Goal: Complete application form

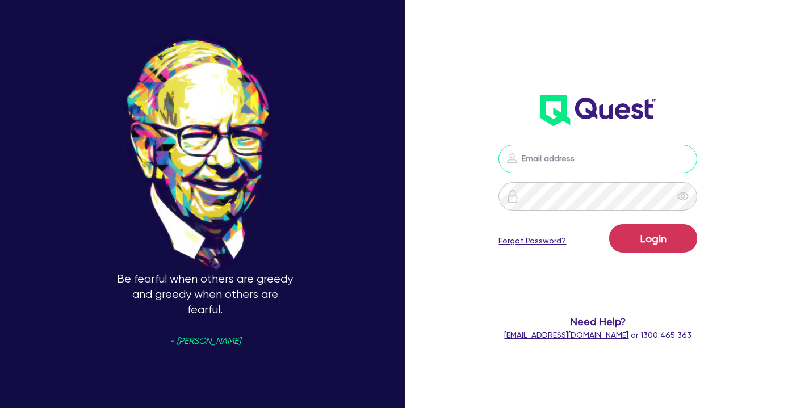
type input "[PERSON_NAME][EMAIL_ADDRESS][PERSON_NAME][DOMAIN_NAME]"
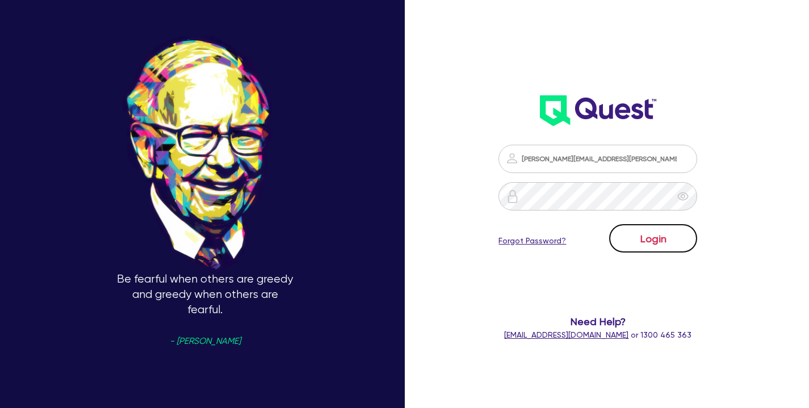
click at [667, 231] on button "Login" at bounding box center [653, 238] width 88 height 28
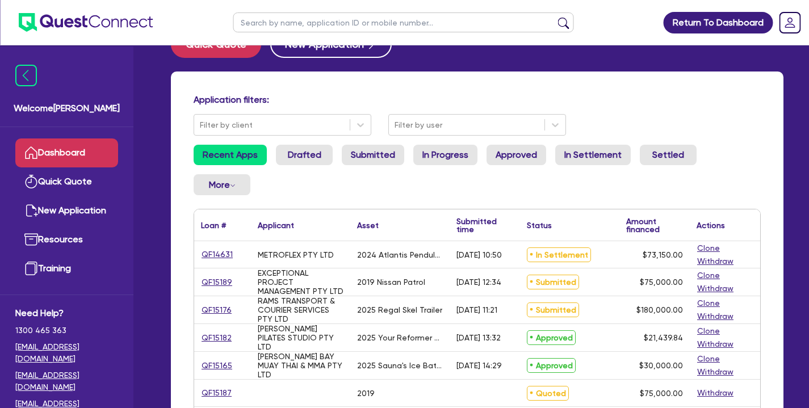
scroll to position [39, 0]
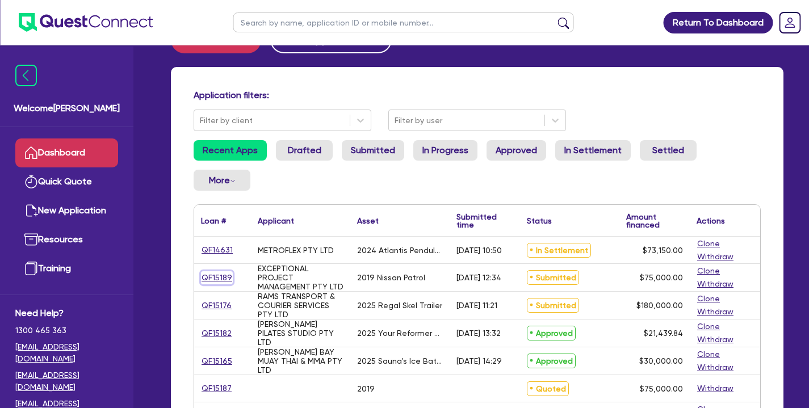
click at [216, 275] on link "QF15189" at bounding box center [217, 278] width 32 height 13
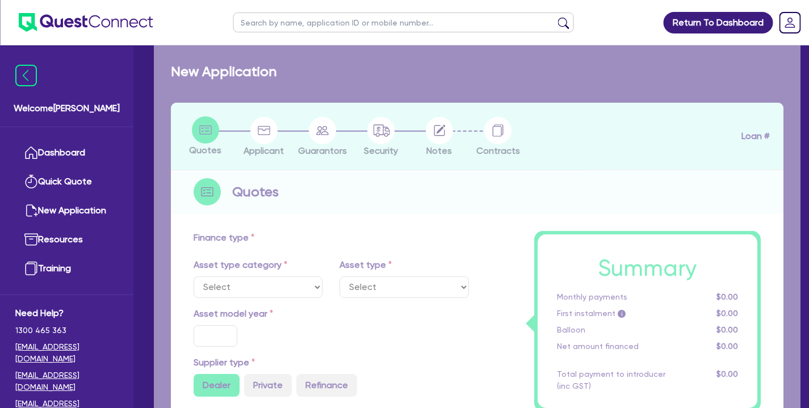
select select "CARS_AND_LIGHT_TRUCKS"
type input "2019"
radio input "false"
radio input "true"
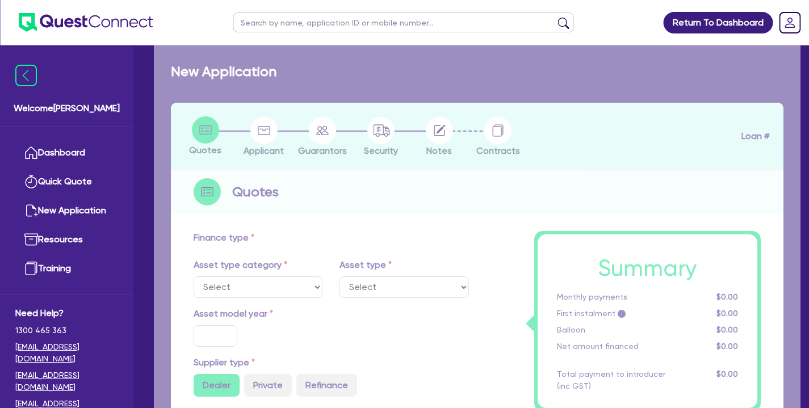
type input "75,000"
type input "1"
type input "750"
type input "17.95"
type input "990"
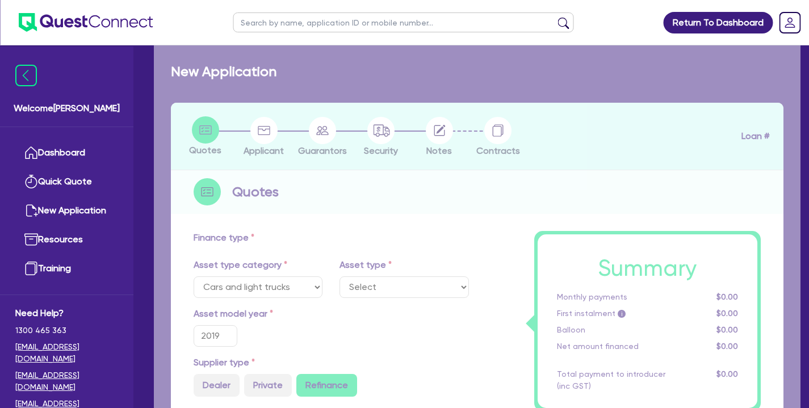
select select "PASSENGER_VEHICLES"
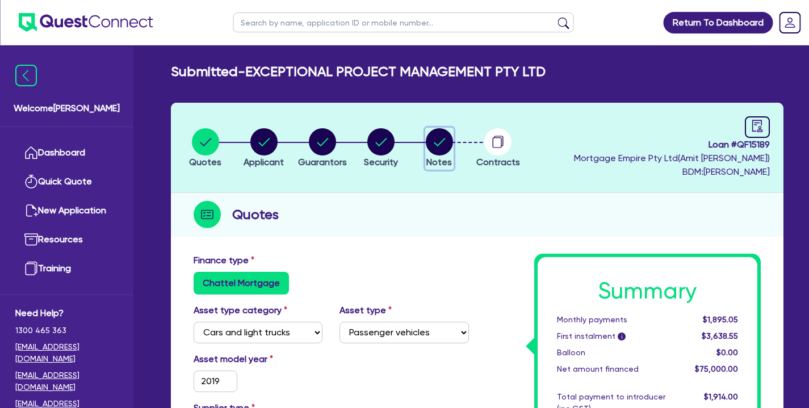
click at [441, 144] on circle "button" at bounding box center [439, 141] width 27 height 27
select select "Quest Finance - Own Book"
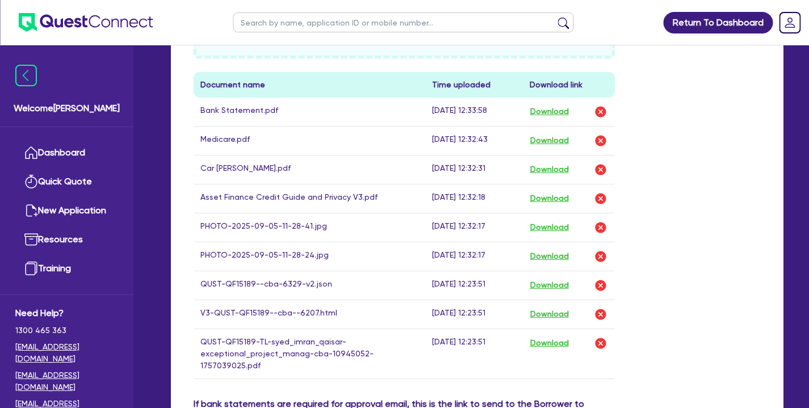
scroll to position [620, 0]
click at [553, 107] on button "Download" at bounding box center [550, 111] width 40 height 15
click at [558, 339] on button "Download" at bounding box center [550, 343] width 40 height 15
click at [551, 285] on button "Download" at bounding box center [550, 285] width 40 height 15
click at [558, 312] on button "Download" at bounding box center [550, 314] width 40 height 15
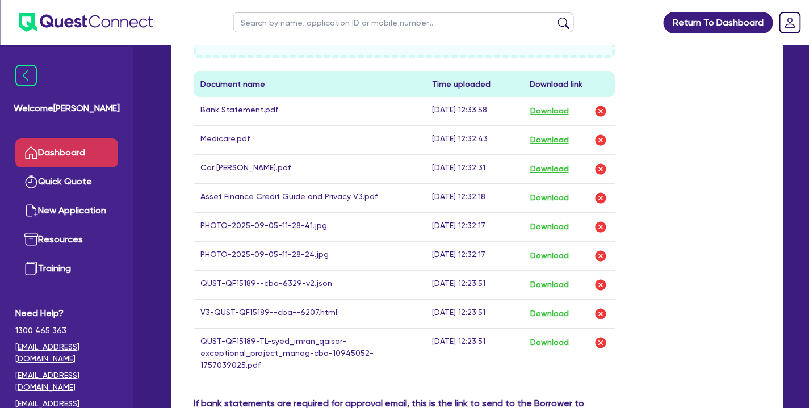
click at [102, 152] on link "Dashboard" at bounding box center [66, 153] width 103 height 29
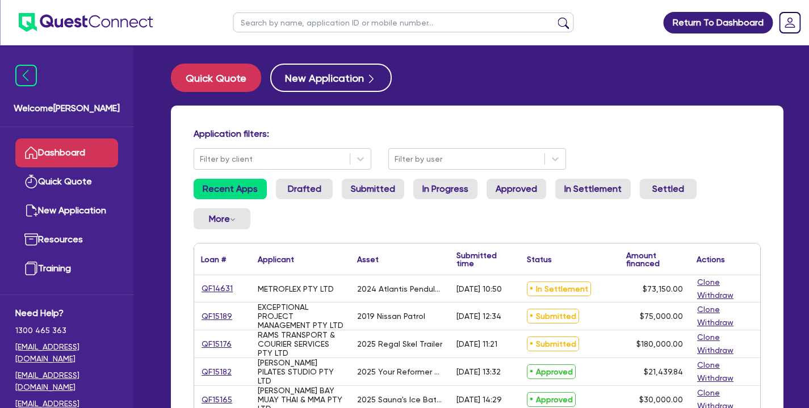
scroll to position [7, 0]
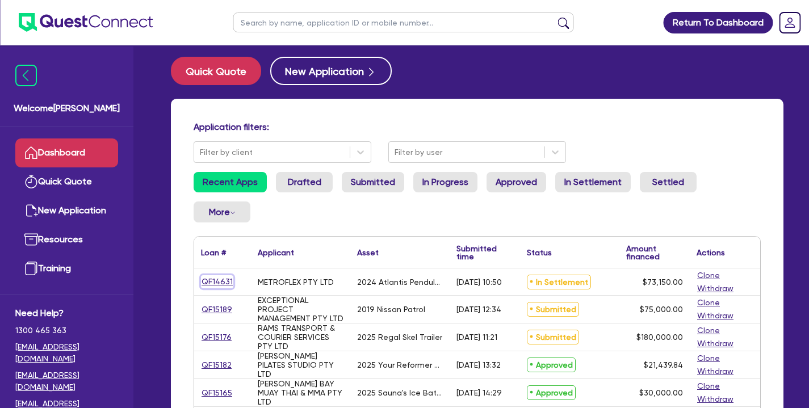
click at [214, 278] on link "QF14631" at bounding box center [217, 281] width 32 height 13
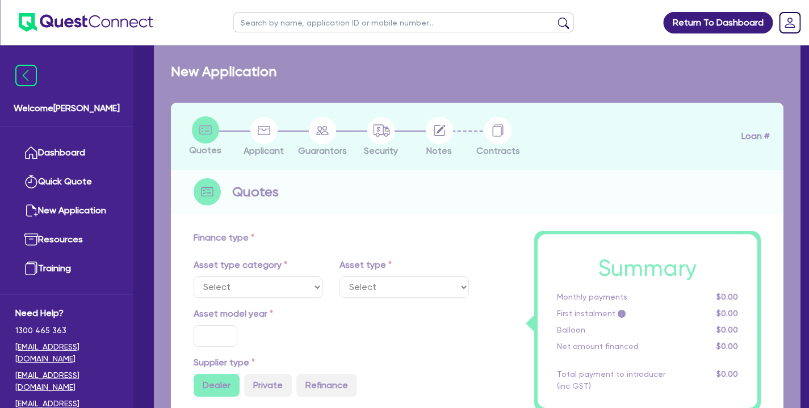
select select "TERTIARY_ASSETS"
type input "2024"
type input "105,526.56"
type input "32,376.56"
type input "9"
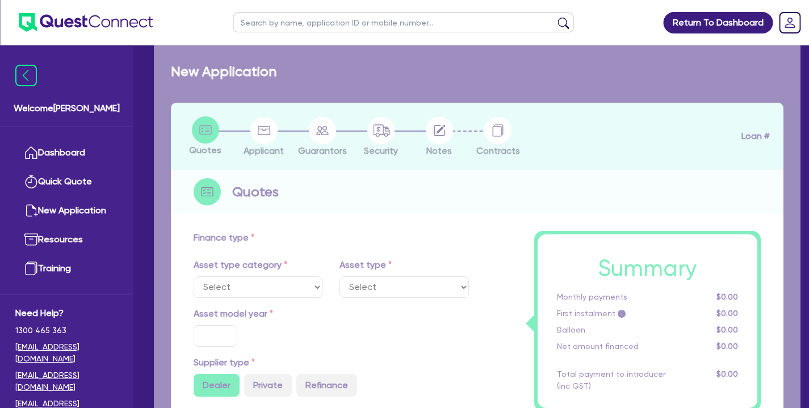
type input "6,583.5"
type input "17.95"
select select "OTHER_TERTIARY"
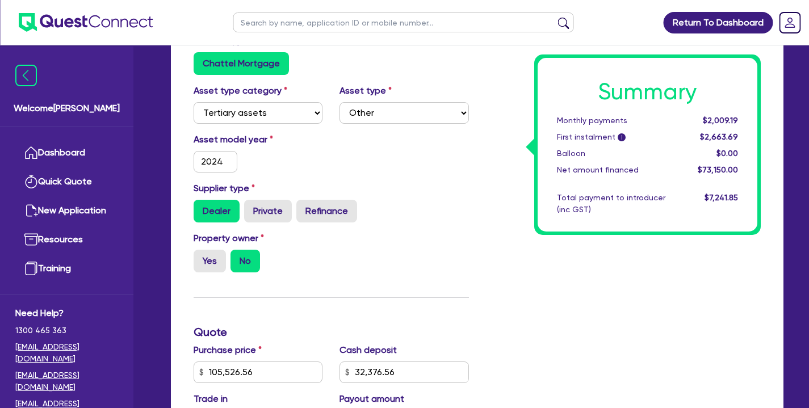
scroll to position [27, 0]
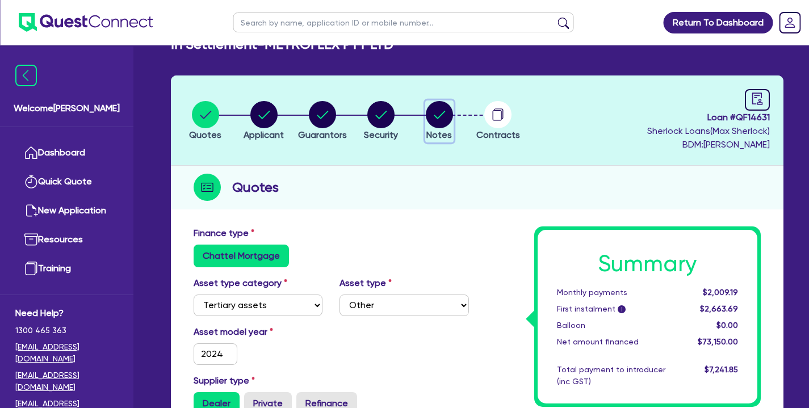
click at [442, 126] on circle "button" at bounding box center [439, 114] width 27 height 27
select select "Quest Finance - Own Book"
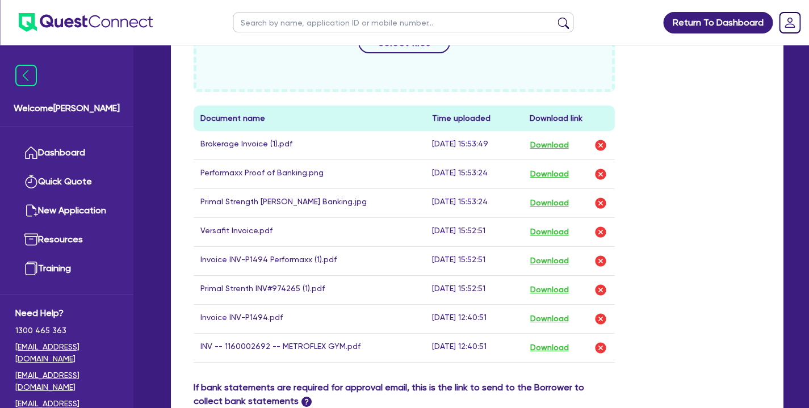
scroll to position [588, 0]
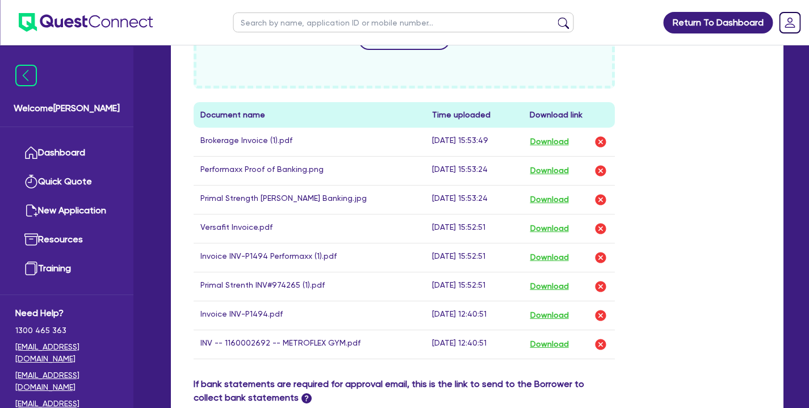
click at [550, 152] on td "Download" at bounding box center [569, 142] width 92 height 29
click at [552, 139] on button "Download" at bounding box center [550, 142] width 40 height 15
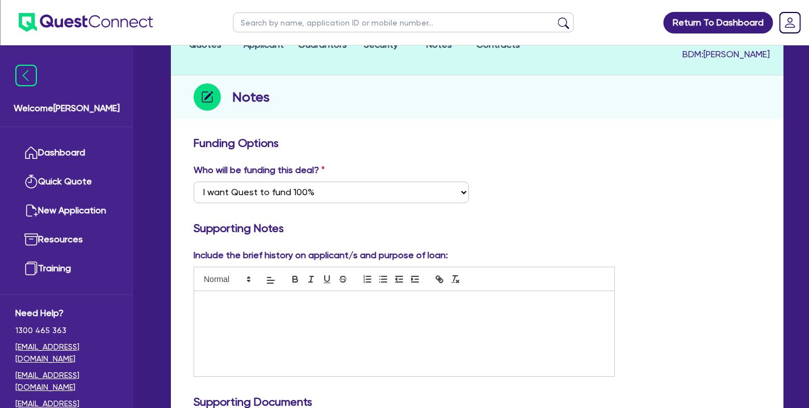
scroll to position [74, 0]
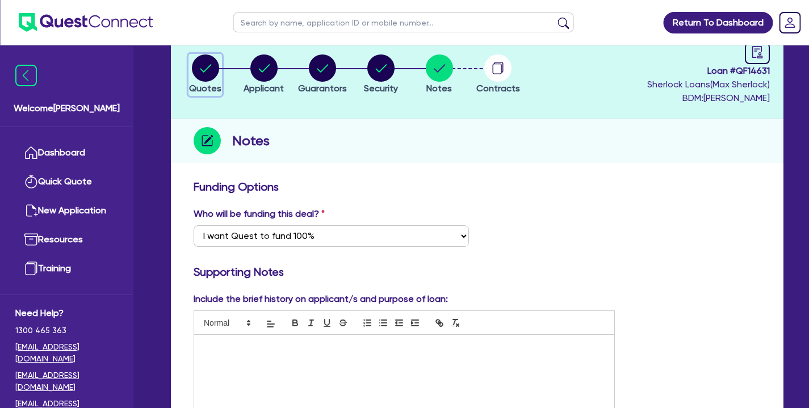
click at [212, 76] on circle "button" at bounding box center [205, 68] width 27 height 27
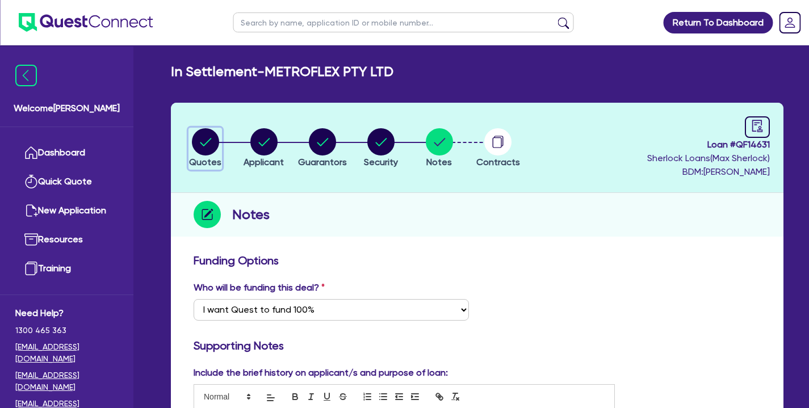
select select "TERTIARY_ASSETS"
select select "OTHER_TERTIARY"
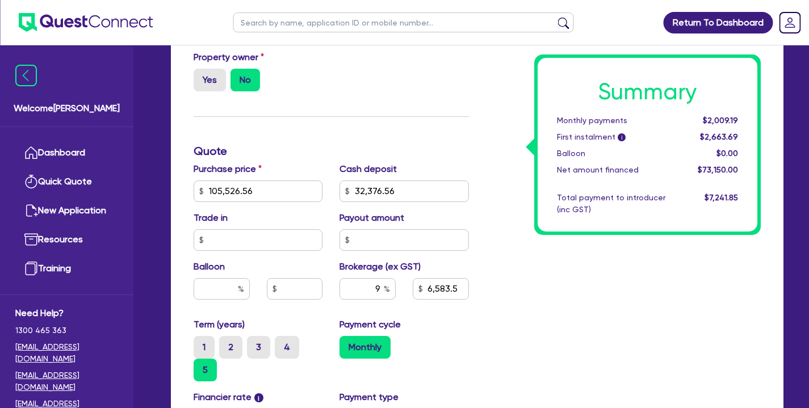
scroll to position [402, 0]
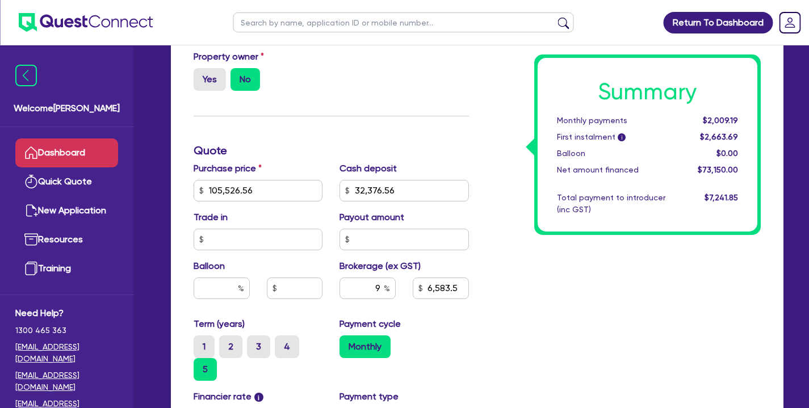
click at [96, 153] on link "Dashboard" at bounding box center [66, 153] width 103 height 29
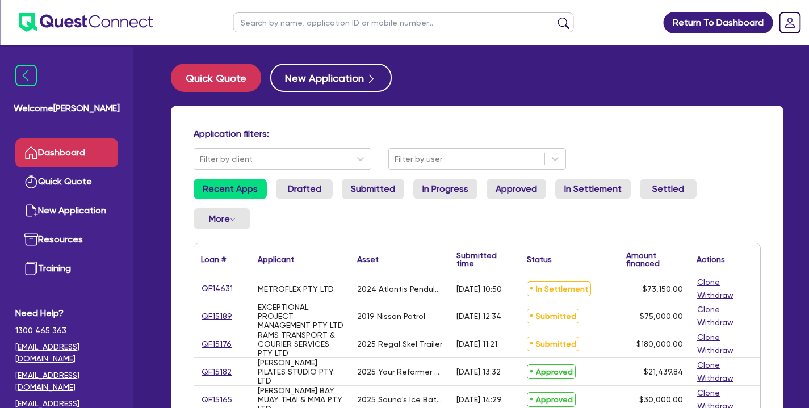
scroll to position [37, 0]
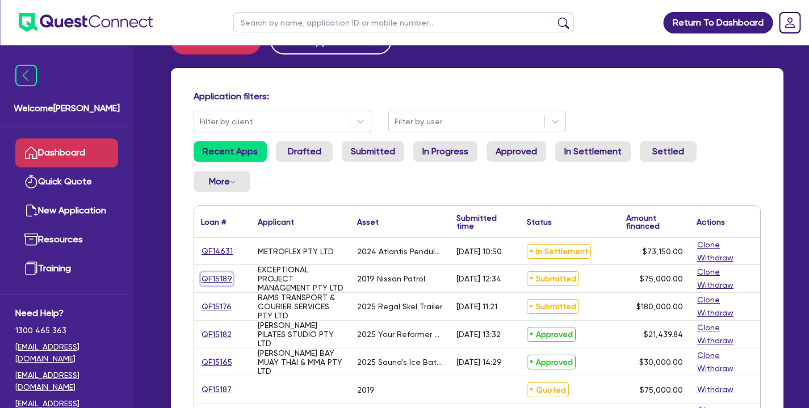
click at [225, 279] on link "QF15189" at bounding box center [217, 279] width 32 height 13
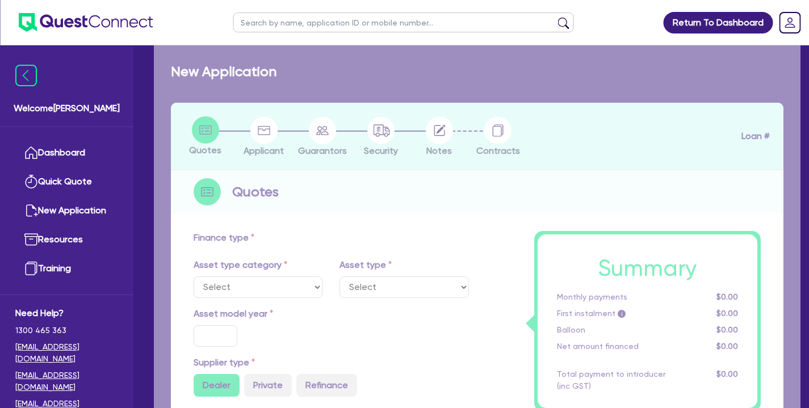
select select "CARS_AND_LIGHT_TRUCKS"
type input "2019"
radio input "false"
radio input "true"
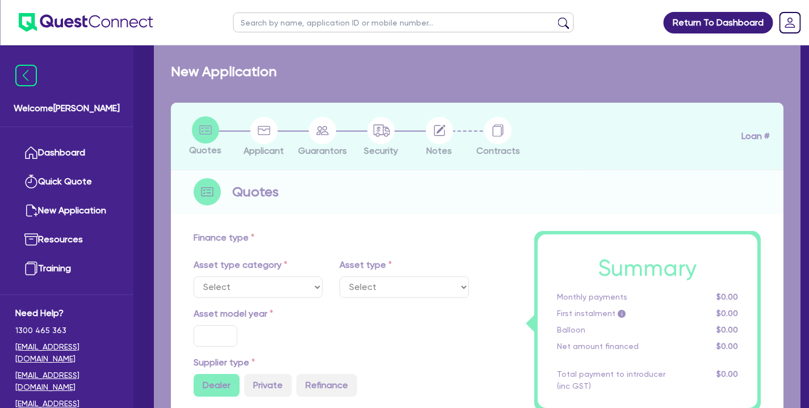
type input "75,000"
type input "1"
type input "750"
type input "17.95"
type input "990"
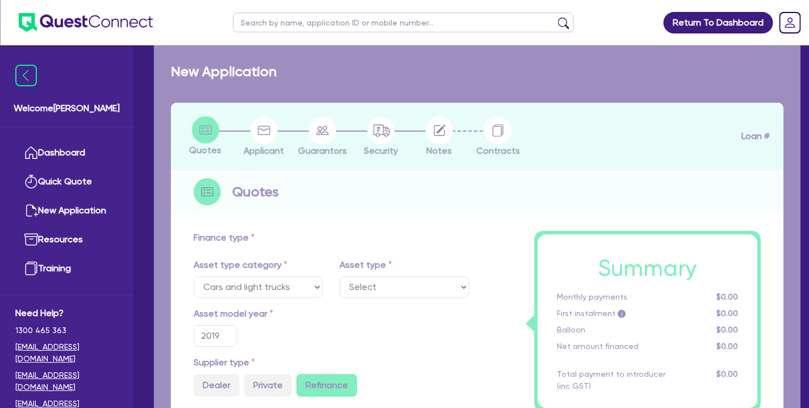
select select "PASSENGER_VEHICLES"
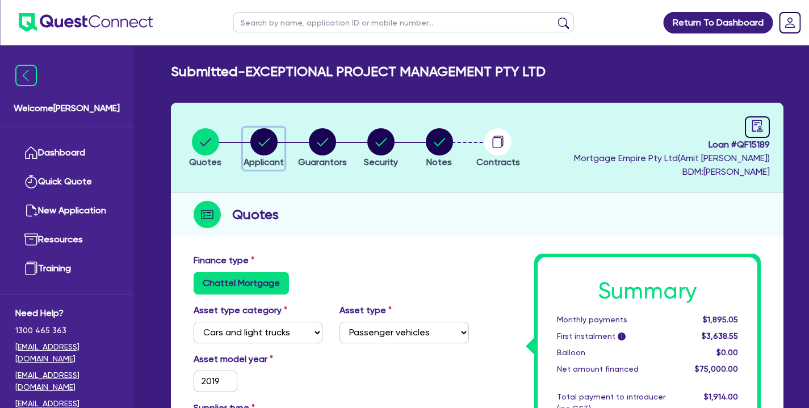
click at [261, 147] on circle "button" at bounding box center [263, 141] width 27 height 27
select select "COMPANY"
select select "PROFESSIONAL"
select select "COMPUTER_SYSTEM_DESIGNERS"
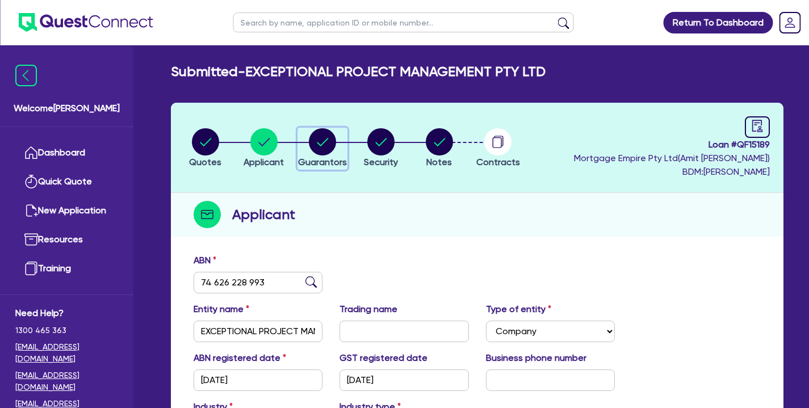
click at [327, 138] on circle "button" at bounding box center [322, 141] width 27 height 27
select select "MR"
select select "[GEOGRAPHIC_DATA]"
select select "MARRIED"
select select "CASH"
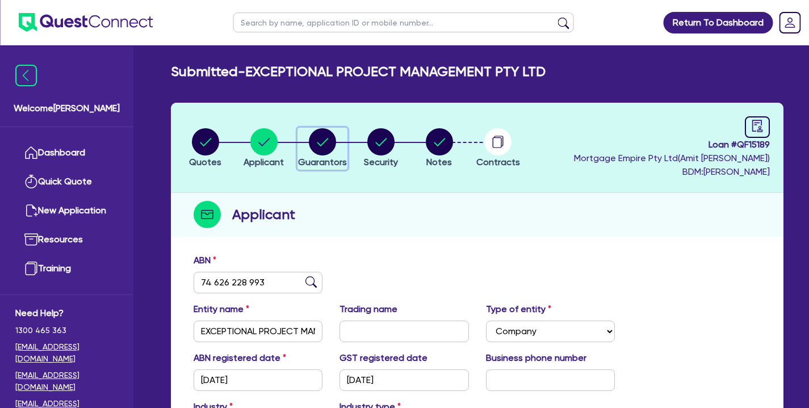
select select "PROPERTY"
select select "HOUSEHOLD_PERSONAL"
select select "VEHICLE"
select select "INVESTMENT_PROPERTY_LOAN"
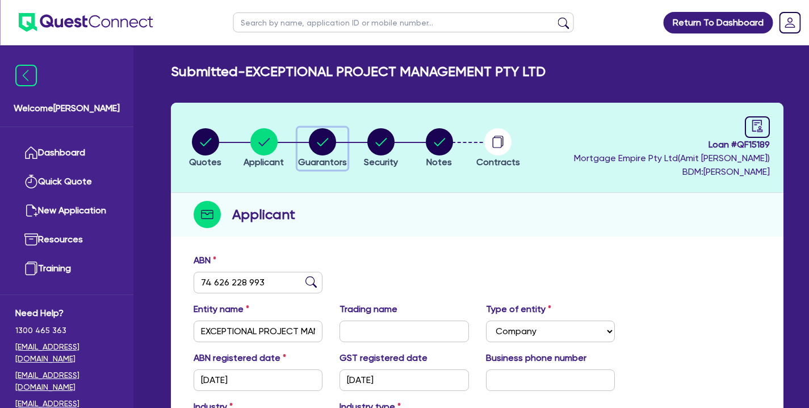
select select "CREDIT_CARD"
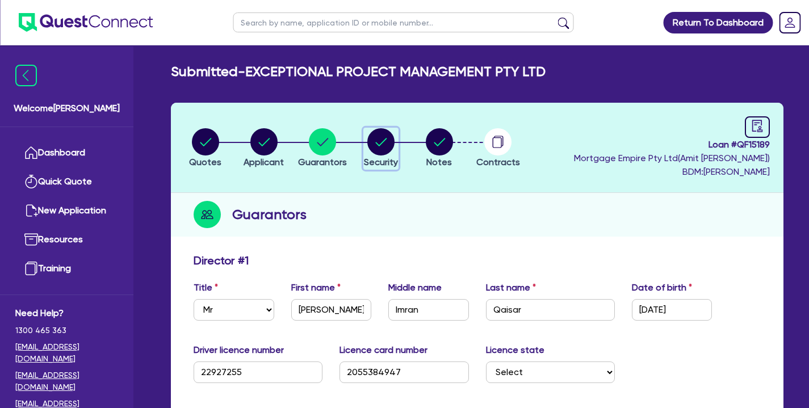
click at [390, 145] on circle "button" at bounding box center [380, 141] width 27 height 27
select select "CARS_AND_LIGHT_TRUCKS"
select select "PASSENGER_VEHICLES"
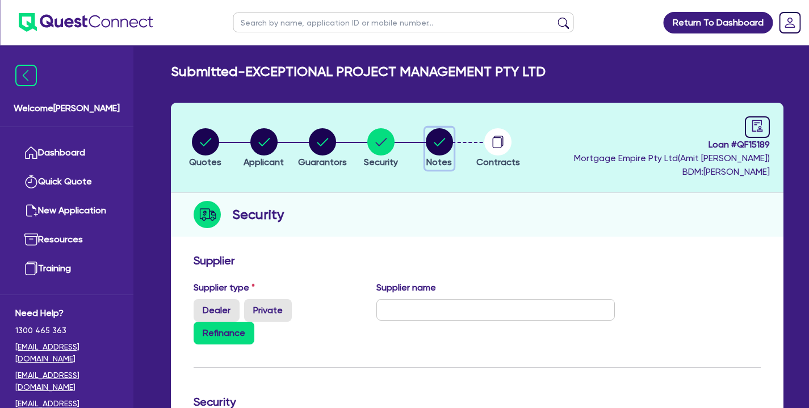
click at [436, 149] on circle "button" at bounding box center [439, 141] width 27 height 27
select select "Quest Finance - Own Book"
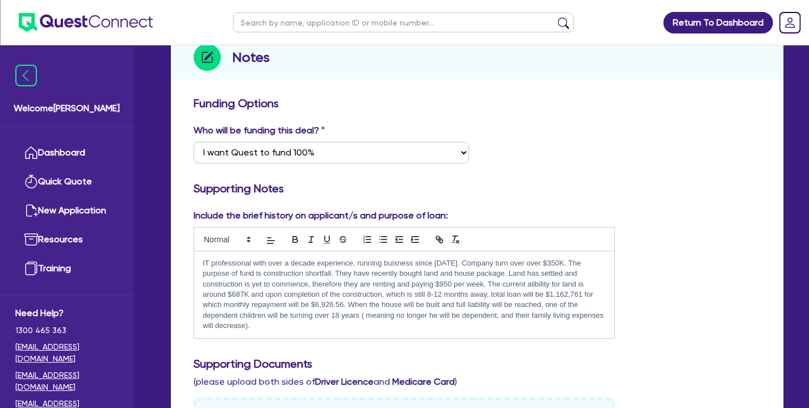
scroll to position [174, 0]
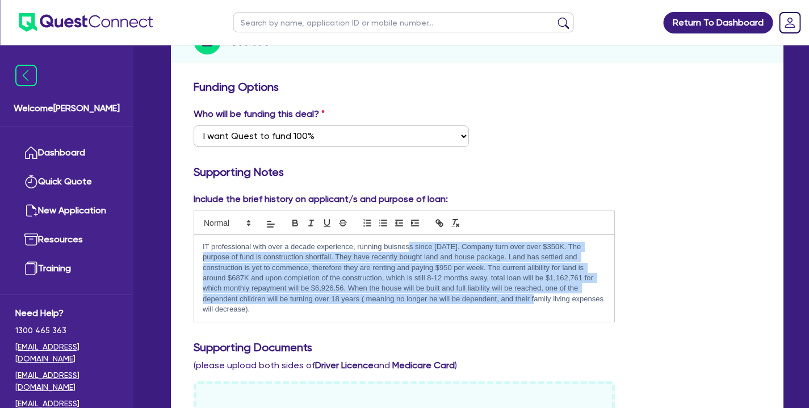
drag, startPoint x: 409, startPoint y: 247, endPoint x: 478, endPoint y: 296, distance: 85.1
click at [478, 296] on p "IT professional with over a decade experience, running buisness since [DATE]. C…" at bounding box center [404, 278] width 403 height 73
click at [495, 256] on p "IT professional with over a decade experience, running buisness since [DATE]. C…" at bounding box center [404, 278] width 403 height 73
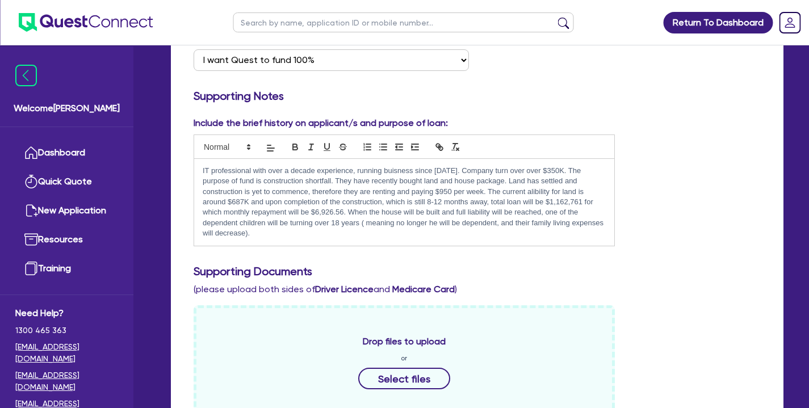
scroll to position [0, 0]
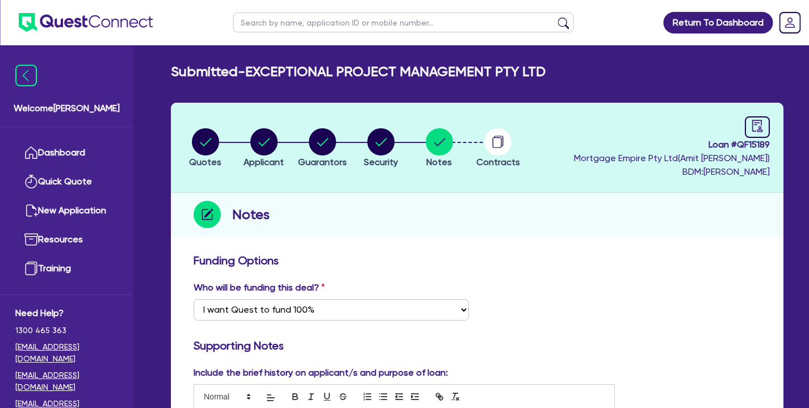
click at [192, 122] on header "Quotes Applicant [GEOGRAPHIC_DATA] Security Notes Contracts Loan # QF15189 Mort…" at bounding box center [477, 148] width 613 height 90
click at [195, 143] on circle "button" at bounding box center [205, 141] width 27 height 27
select select "CARS_AND_LIGHT_TRUCKS"
select select "PASSENGER_VEHICLES"
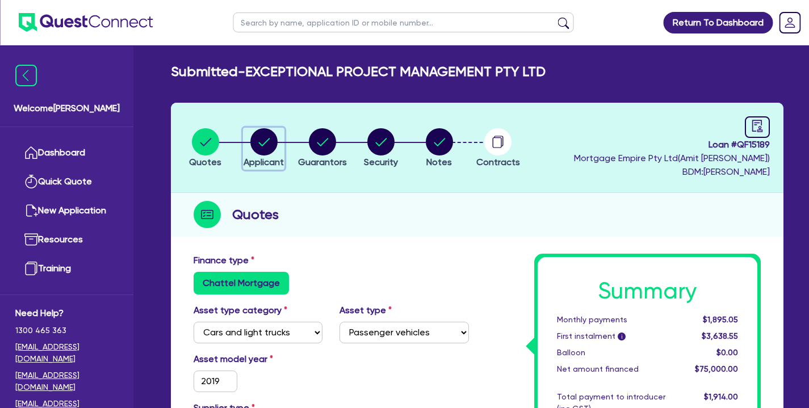
click at [253, 141] on circle "button" at bounding box center [263, 141] width 27 height 27
select select "COMPANY"
select select "PROFESSIONAL"
select select "COMPUTER_SYSTEM_DESIGNERS"
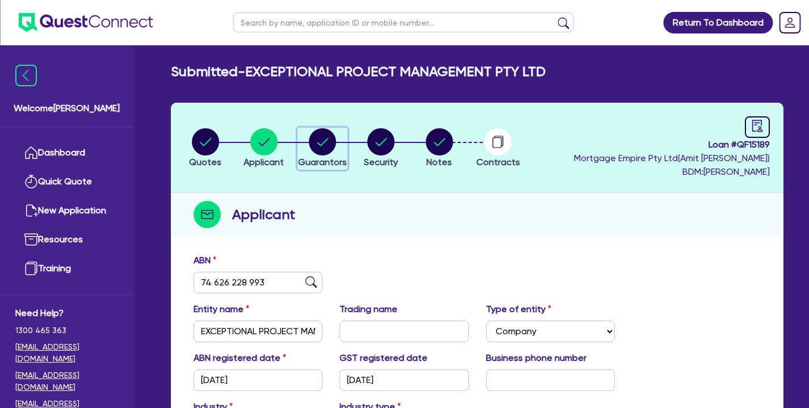
click at [337, 152] on div "button" at bounding box center [322, 141] width 49 height 27
select select "MR"
select select "[GEOGRAPHIC_DATA]"
select select "MARRIED"
select select "CASH"
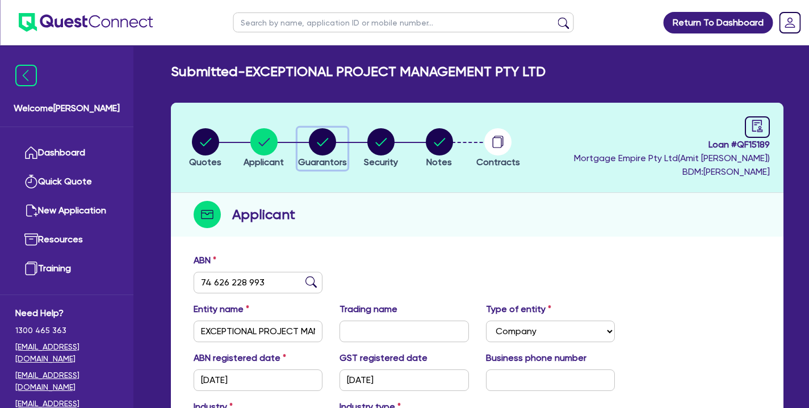
select select "PROPERTY"
select select "HOUSEHOLD_PERSONAL"
select select "VEHICLE"
select select "INVESTMENT_PROPERTY_LOAN"
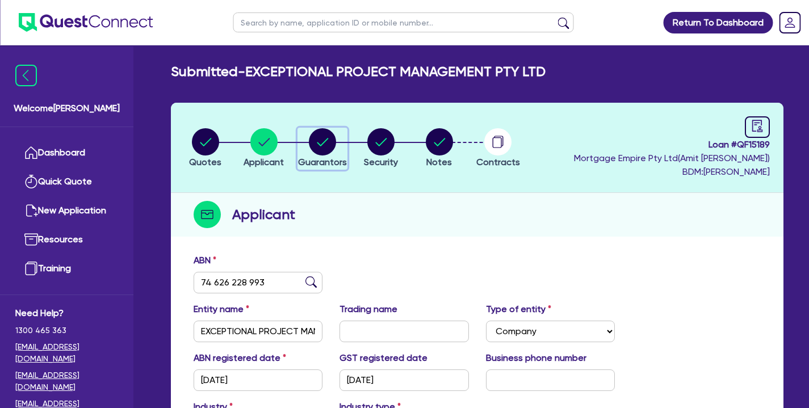
select select "CREDIT_CARD"
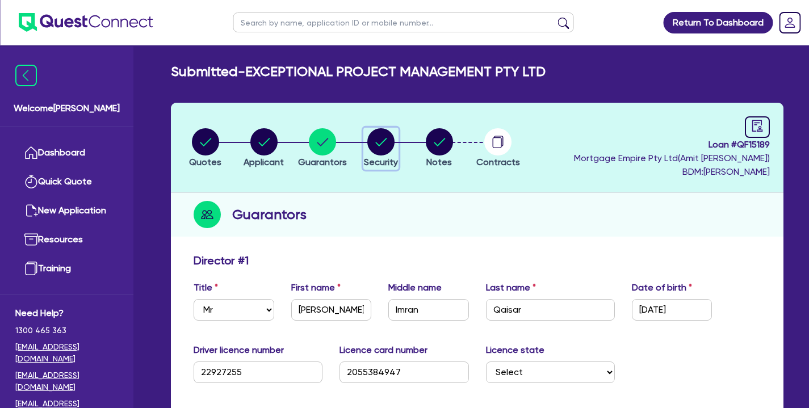
click at [381, 152] on circle "button" at bounding box center [380, 141] width 27 height 27
select select "CARS_AND_LIGHT_TRUCKS"
select select "PASSENGER_VEHICLES"
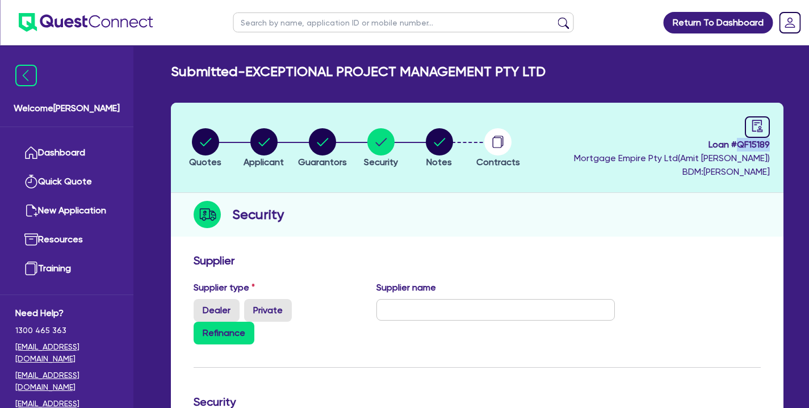
drag, startPoint x: 738, startPoint y: 141, endPoint x: 775, endPoint y: 141, distance: 36.9
click at [775, 141] on header "Quotes Applicant [GEOGRAPHIC_DATA] Security Notes Contracts Loan # QF15189 Mort…" at bounding box center [477, 148] width 613 height 90
copy span "QF15189"
click at [209, 148] on circle "button" at bounding box center [205, 141] width 27 height 27
select select "CARS_AND_LIGHT_TRUCKS"
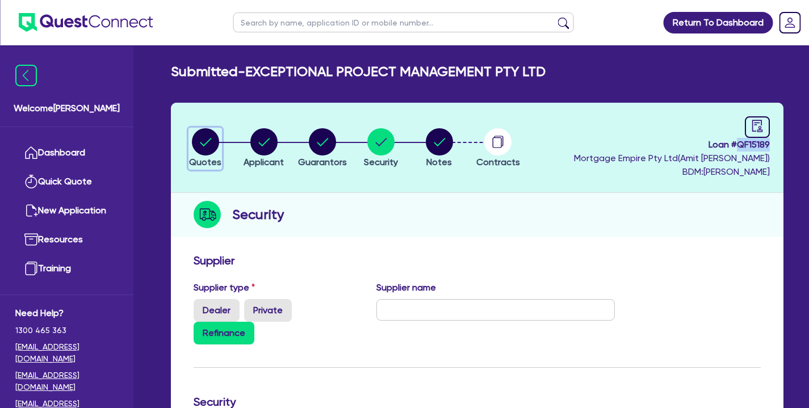
select select "PASSENGER_VEHICLES"
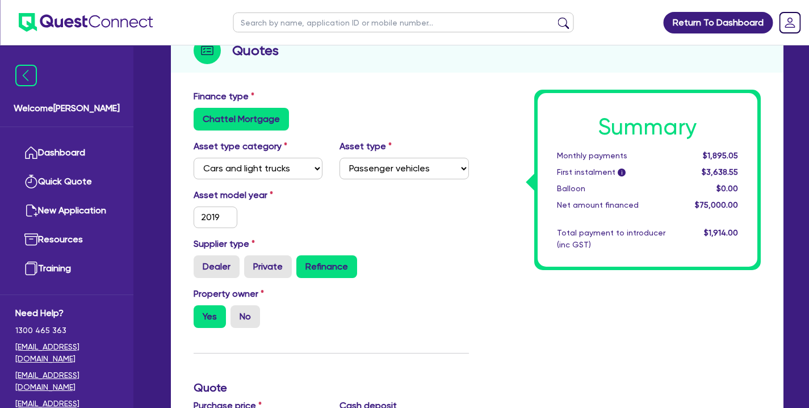
scroll to position [28, 0]
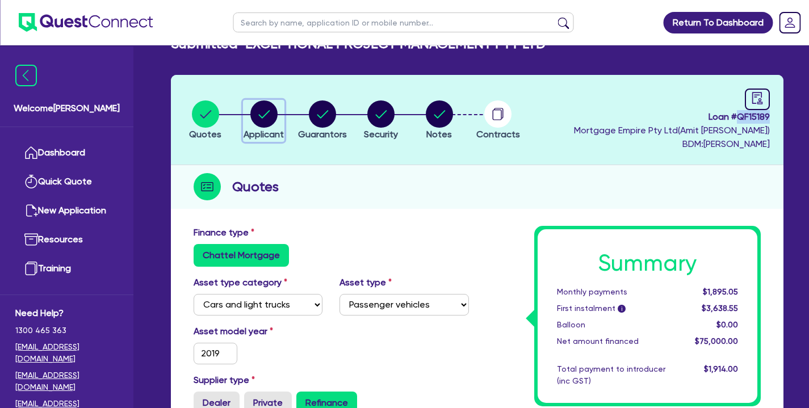
click at [260, 125] on circle "button" at bounding box center [263, 114] width 27 height 27
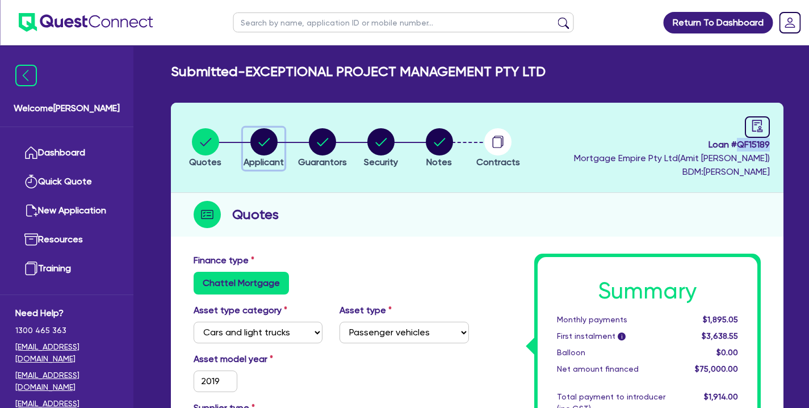
select select "COMPANY"
select select "PROFESSIONAL"
select select "COMPUTER_SYSTEM_DESIGNERS"
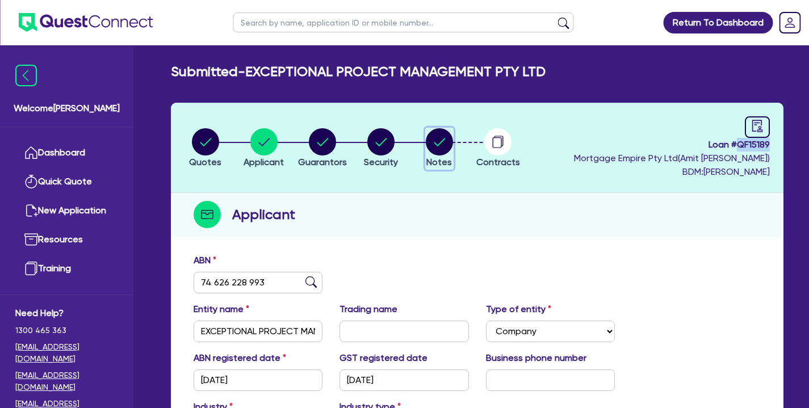
click at [437, 139] on circle "button" at bounding box center [439, 141] width 27 height 27
select select "Quest Finance - Own Book"
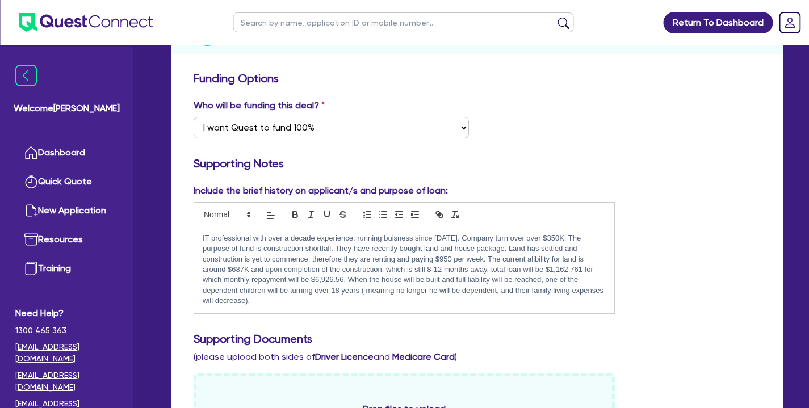
scroll to position [235, 0]
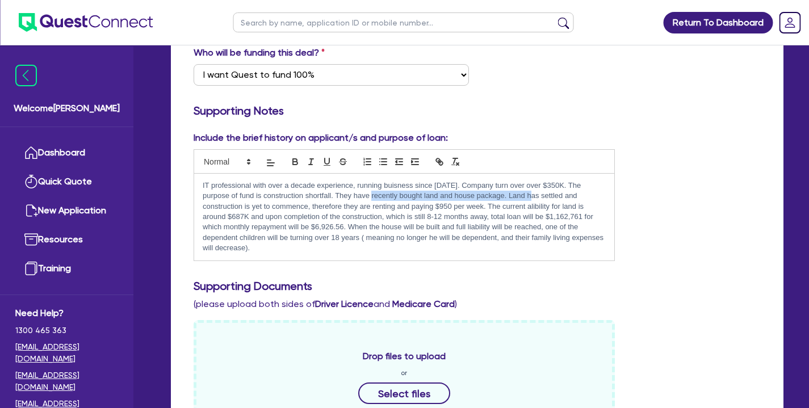
drag, startPoint x: 351, startPoint y: 195, endPoint x: 511, endPoint y: 197, distance: 160.2
click at [511, 197] on p "IT professional with over a decade experience, running buisness since [DATE]. C…" at bounding box center [404, 217] width 403 height 73
click at [563, 201] on p "IT professional with over a decade experience, running buisness since [DATE]. C…" at bounding box center [404, 217] width 403 height 73
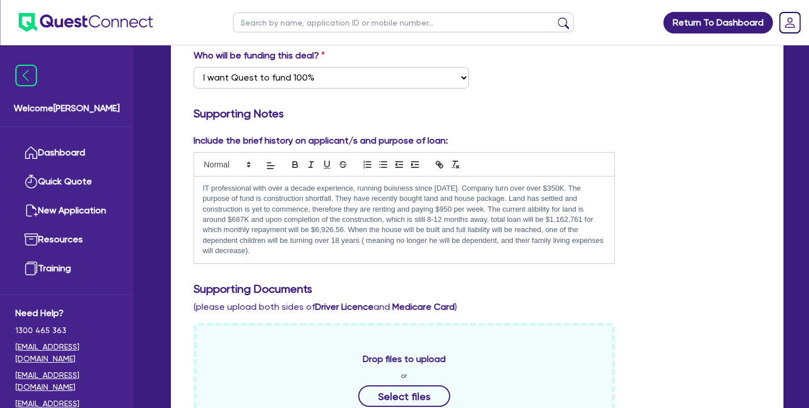
scroll to position [0, 0]
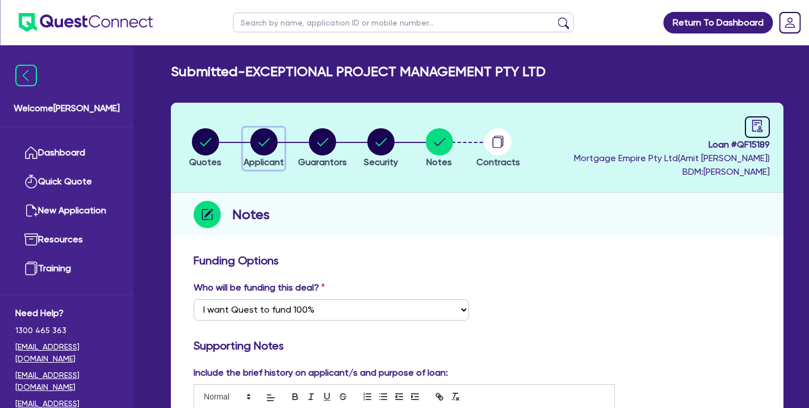
click at [260, 147] on circle "button" at bounding box center [263, 141] width 27 height 27
select select "COMPANY"
select select "PROFESSIONAL"
select select "COMPUTER_SYSTEM_DESIGNERS"
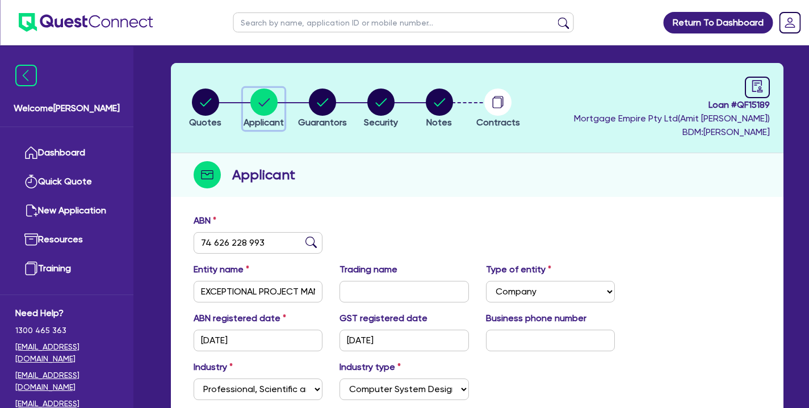
scroll to position [41, 0]
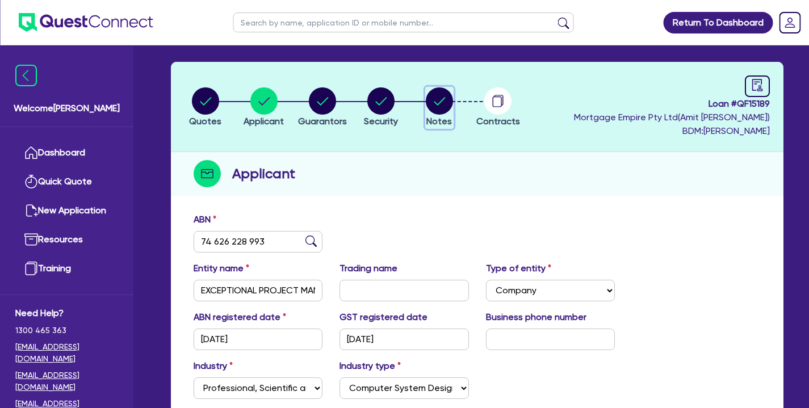
click at [433, 91] on circle "button" at bounding box center [439, 100] width 27 height 27
select select "Quest Finance - Own Book"
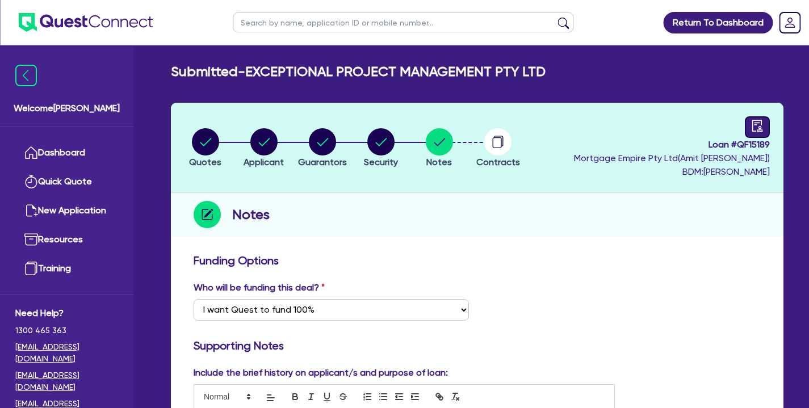
click at [756, 132] on link at bounding box center [757, 127] width 25 height 22
select select "SUBMITTED_NEW"
select select "Quest Finance - Own Book"
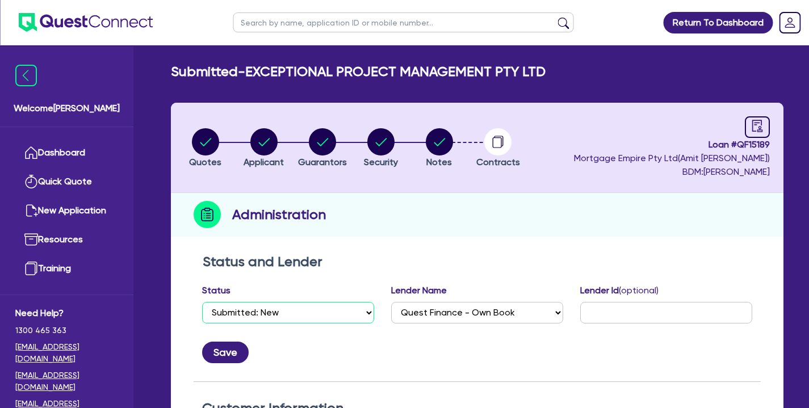
click at [290, 304] on select "Select Quoted Drafted: New Drafted: Amended Submitted: New Submitted: Amended I…" at bounding box center [288, 313] width 172 height 22
select select "WITHDRAWN_BY_LENDER"
click at [243, 351] on button "Save" at bounding box center [225, 353] width 47 height 22
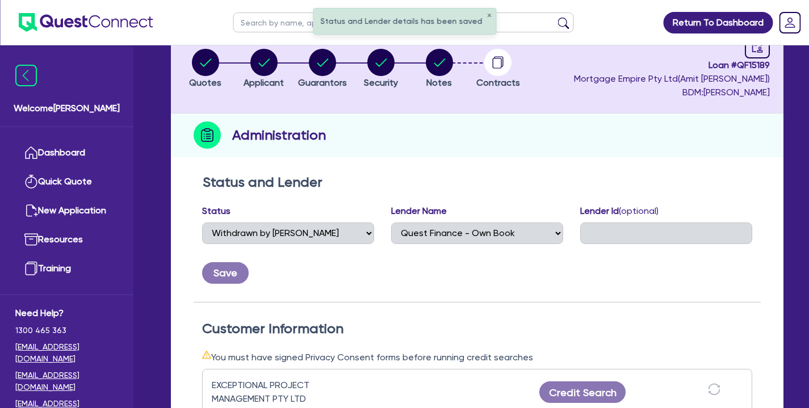
scroll to position [5, 0]
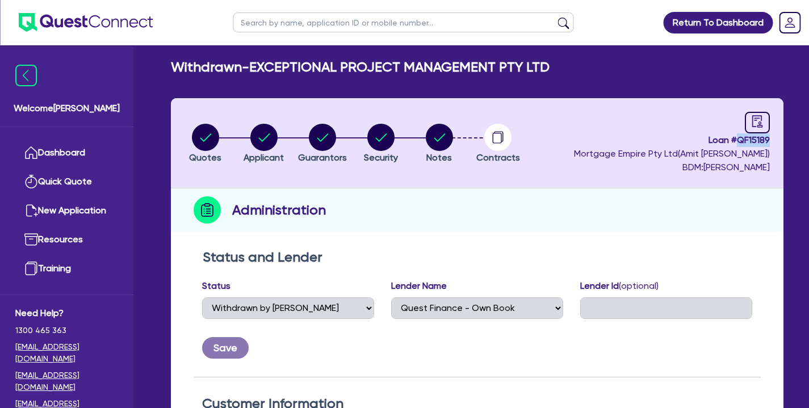
drag, startPoint x: 740, startPoint y: 138, endPoint x: 769, endPoint y: 137, distance: 29.5
click at [769, 137] on span "Loan # QF15189" at bounding box center [672, 140] width 196 height 14
copy span "QF15189"
